Goal: Check status: Check status

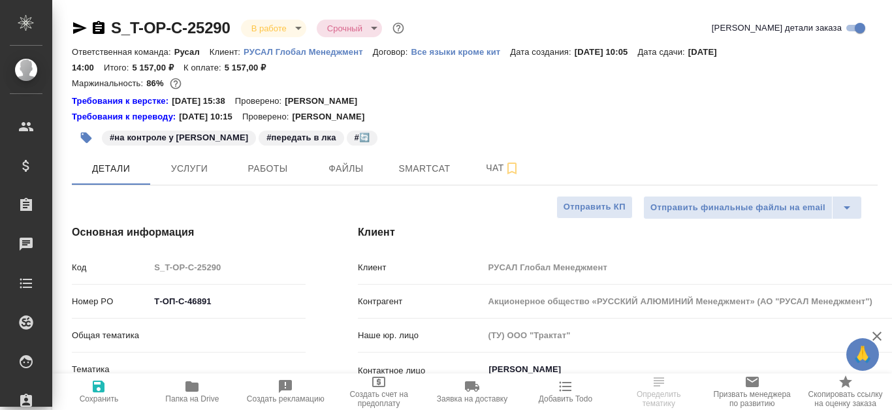
select select "RU"
type input "[PERSON_NAME]"
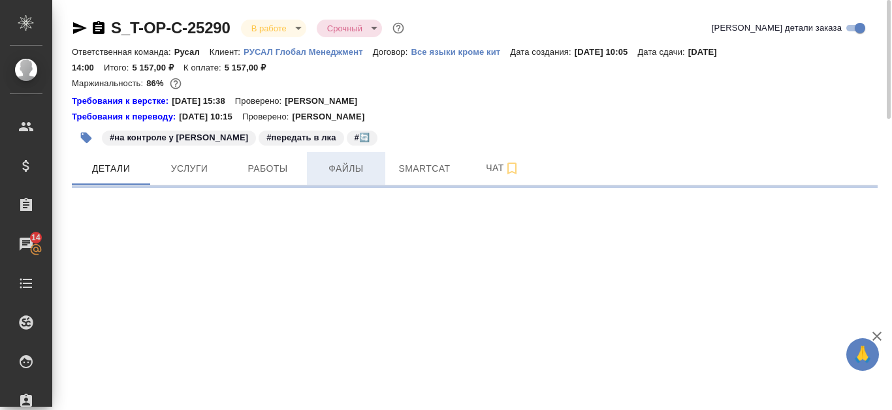
select select "RU"
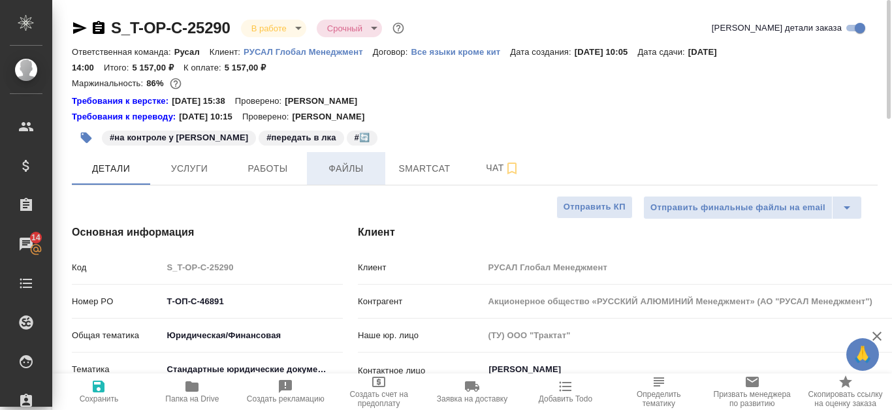
type textarea "x"
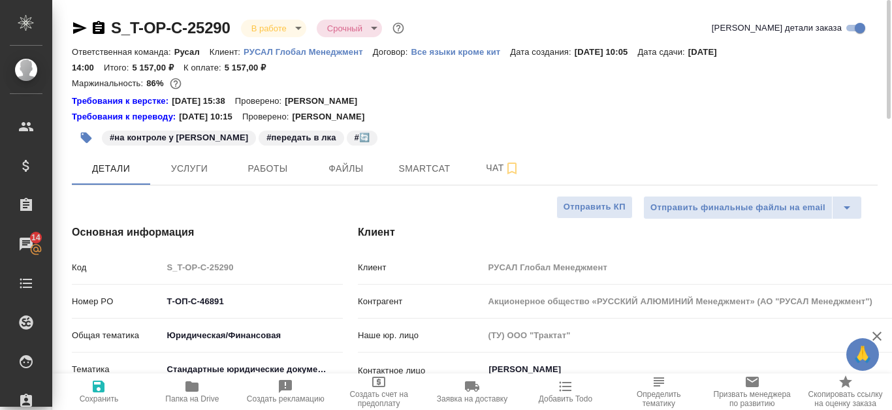
type textarea "x"
